Goal: Task Accomplishment & Management: Complete application form

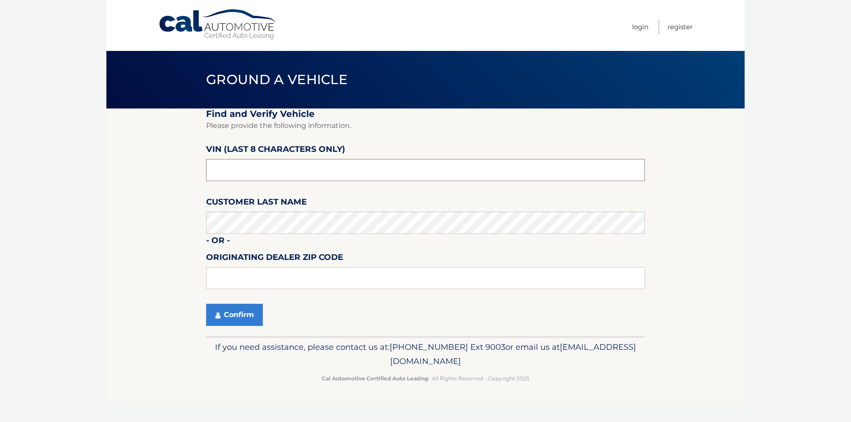
click at [370, 163] on input "text" at bounding box center [425, 170] width 439 height 22
type input "PC526149"
click at [275, 273] on input "text" at bounding box center [425, 278] width 439 height 22
type input "11793"
click at [227, 317] on button "Confirm" at bounding box center [234, 315] width 57 height 22
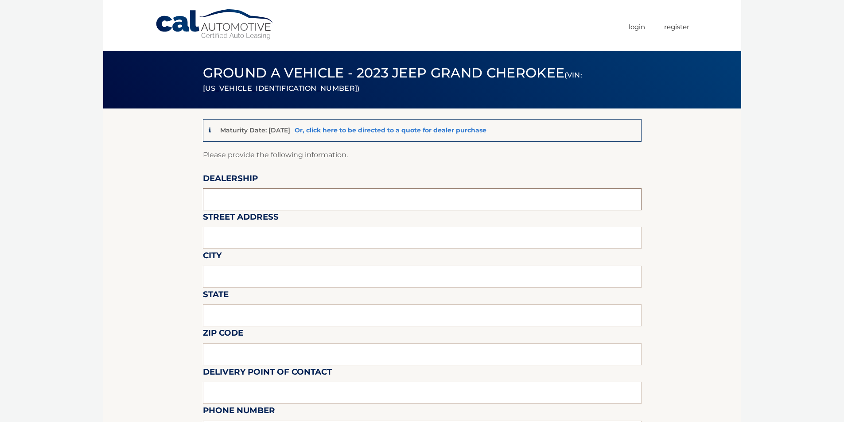
click at [280, 193] on input "text" at bounding box center [422, 199] width 439 height 22
type input "[PERSON_NAME] Jeep Chrysler Dodge Ram"
click at [285, 236] on input "text" at bounding box center [422, 238] width 439 height 22
type input "[STREET_ADDRESS]"
drag, startPoint x: 272, startPoint y: 281, endPoint x: 271, endPoint y: 288, distance: 6.8
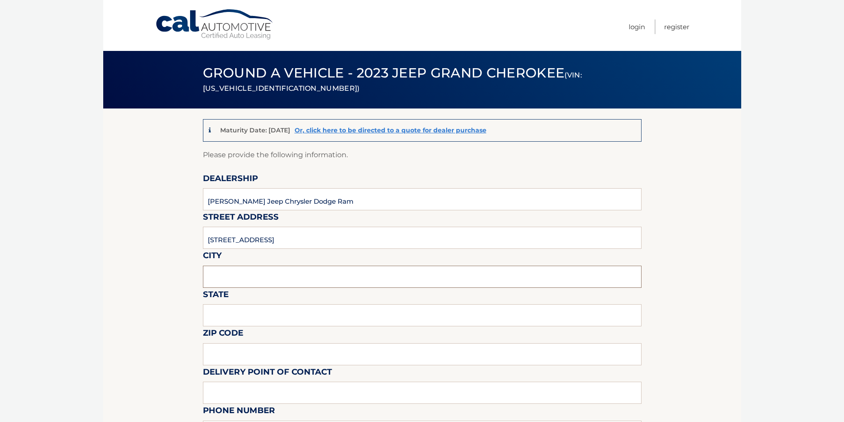
click at [272, 281] on input "text" at bounding box center [422, 277] width 439 height 22
type input "Wantagh"
click at [264, 312] on input "text" at bounding box center [422, 315] width 439 height 22
type input "[US_STATE]"
click at [253, 355] on input "text" at bounding box center [422, 354] width 439 height 22
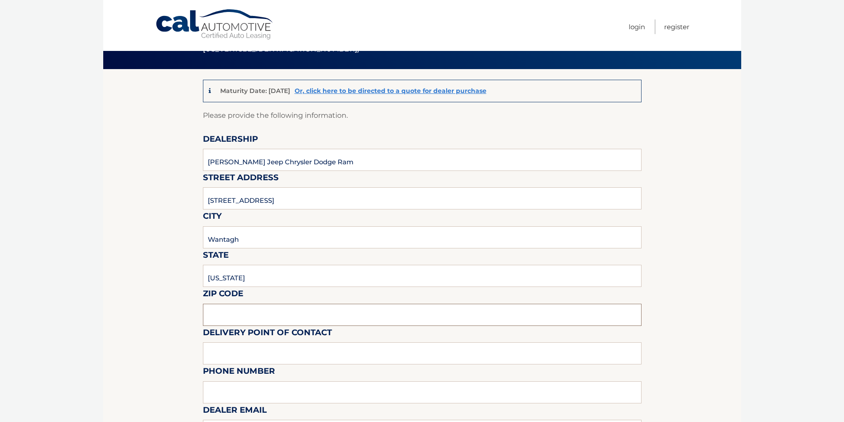
scroll to position [133, 0]
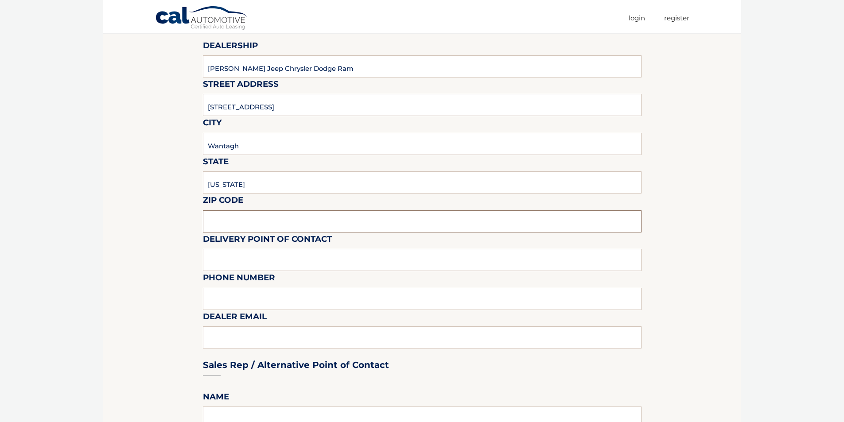
click at [266, 224] on input "text" at bounding box center [422, 222] width 439 height 22
type input "11793"
click at [271, 259] on input "text" at bounding box center [422, 260] width 439 height 22
type input "[PERSON_NAME]"
click at [268, 298] on input "text" at bounding box center [422, 299] width 439 height 22
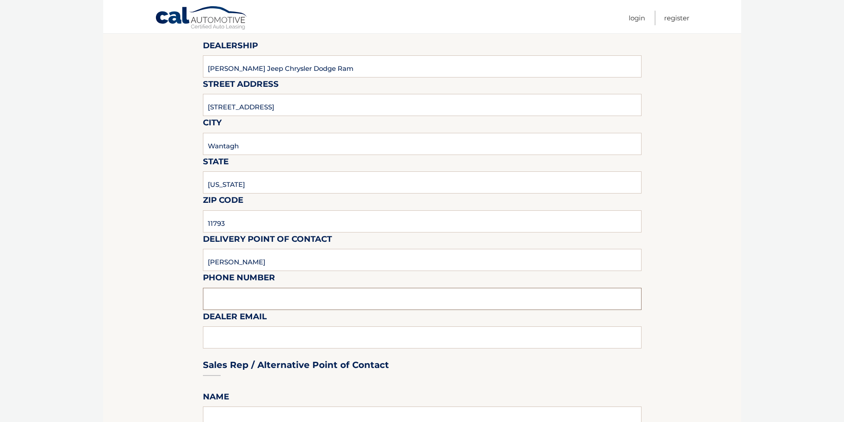
type input "5168684400"
type input "[EMAIL_ADDRESS][DOMAIN_NAME]"
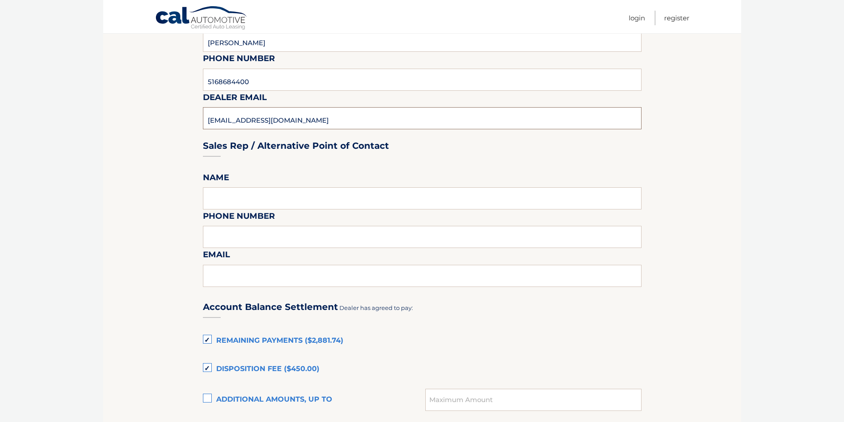
scroll to position [355, 0]
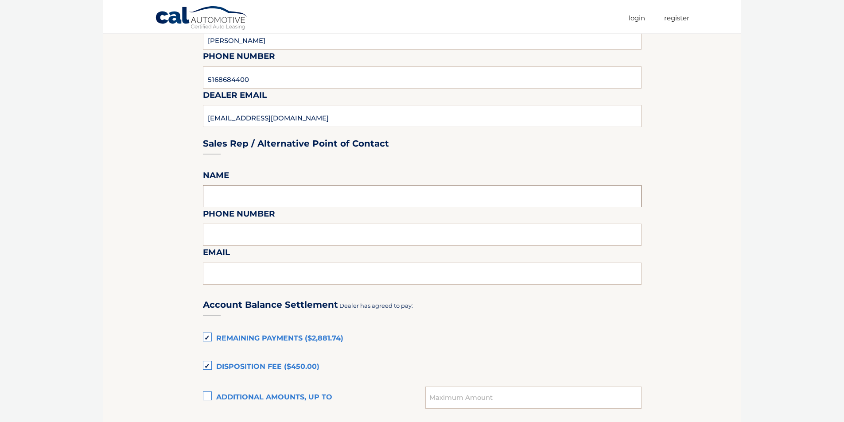
click at [260, 198] on input "text" at bounding box center [422, 196] width 439 height 22
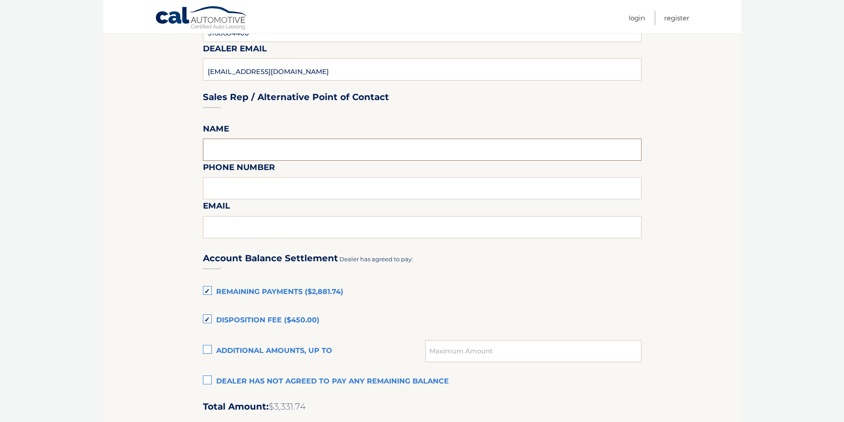
scroll to position [488, 0]
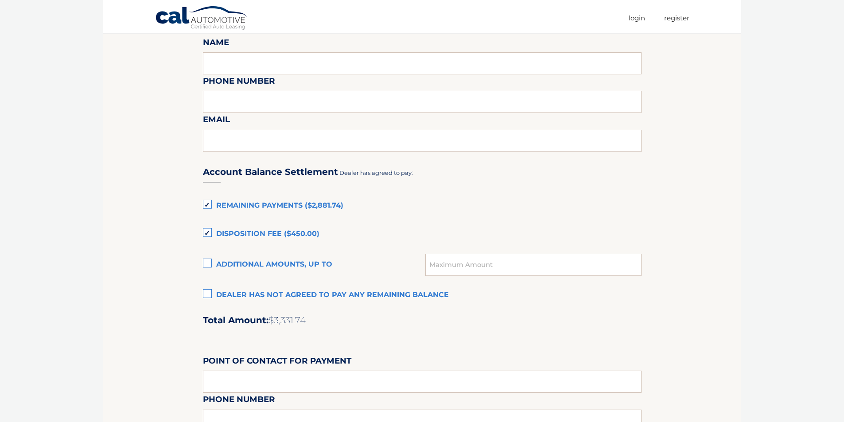
click at [258, 296] on label "Dealer has not agreed to pay any remaining balance" at bounding box center [422, 296] width 439 height 18
click at [0, 0] on input "Dealer has not agreed to pay any remaining balance" at bounding box center [0, 0] width 0 height 0
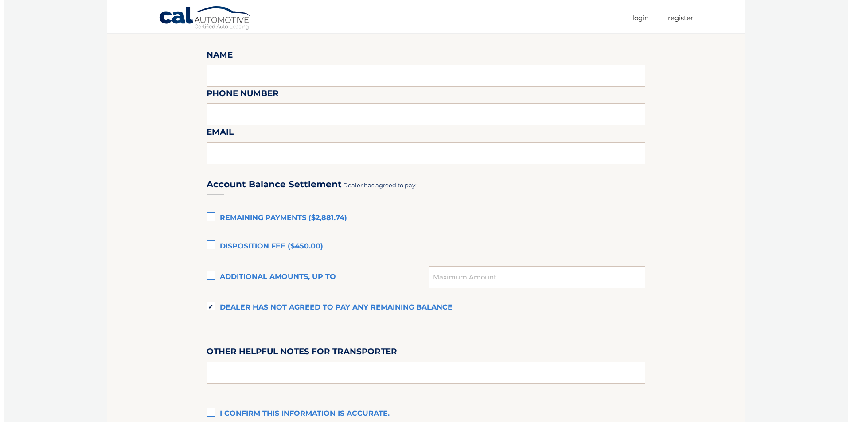
scroll to position [587, 0]
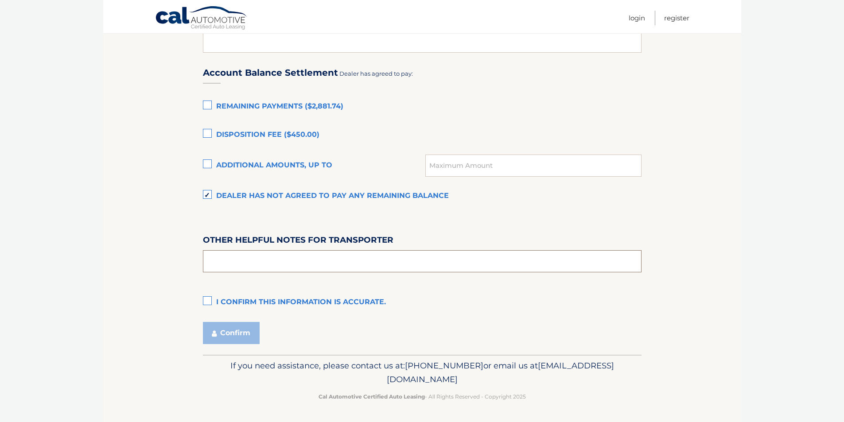
click at [318, 269] on input "text" at bounding box center [422, 261] width 439 height 22
type input "NA"
click at [248, 301] on label "I confirm this information is accurate." at bounding box center [422, 303] width 439 height 18
click at [0, 0] on input "I confirm this information is accurate." at bounding box center [0, 0] width 0 height 0
click at [236, 328] on button "Confirm" at bounding box center [231, 333] width 57 height 22
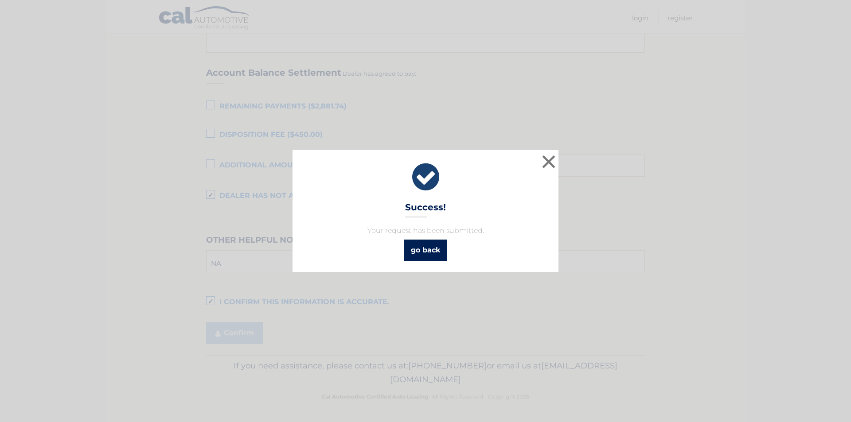
click at [409, 251] on link "go back" at bounding box center [425, 250] width 43 height 21
